Goal: Navigation & Orientation: Find specific page/section

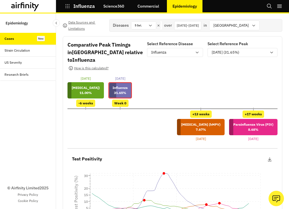
click at [65, 7] on icon "button" at bounding box center [67, 6] width 5 height 5
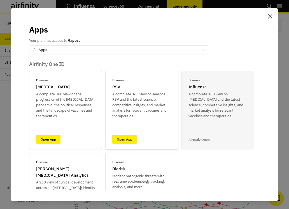
click at [130, 142] on link "Open App" at bounding box center [124, 139] width 24 height 9
